Goal: Information Seeking & Learning: Learn about a topic

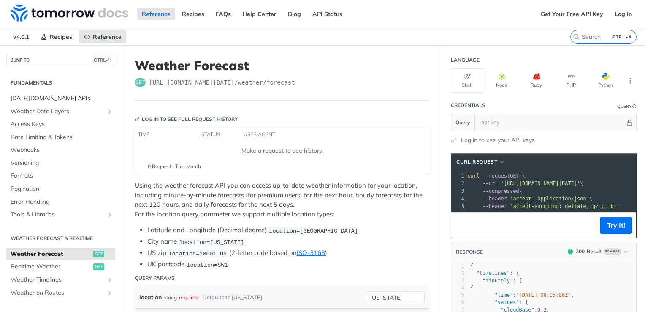
click at [87, 96] on span "[DATE][DOMAIN_NAME] APIs" at bounding box center [62, 98] width 103 height 8
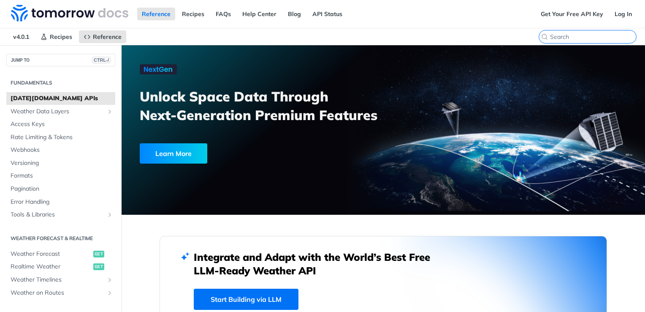
click at [595, 33] on input "search" at bounding box center [593, 37] width 86 height 8
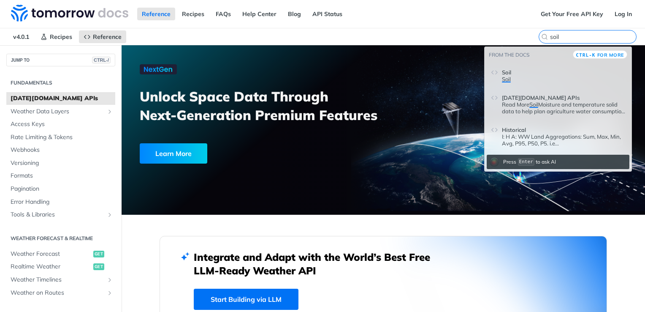
click at [565, 33] on input "soil" at bounding box center [593, 37] width 86 height 8
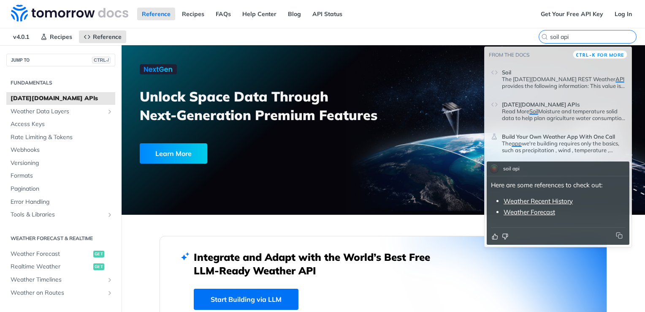
type input "soil api"
click at [540, 111] on p "Read More Soil Moisture and temperature solid data to help plan agriculture wat…" at bounding box center [563, 115] width 123 height 14
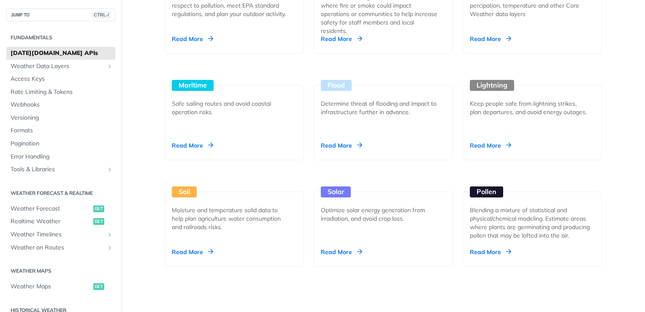
scroll to position [860, 0]
click at [198, 233] on div "Soil Moisture and temperature solid data to help plan agriculture water consump…" at bounding box center [234, 228] width 139 height 75
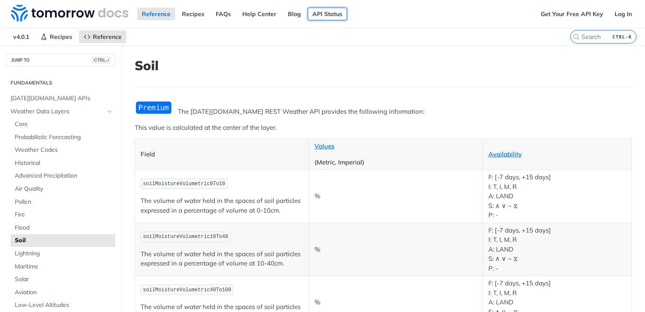
click at [330, 13] on link "API Status" at bounding box center [327, 14] width 39 height 13
